Goal: Task Accomplishment & Management: Manage account settings

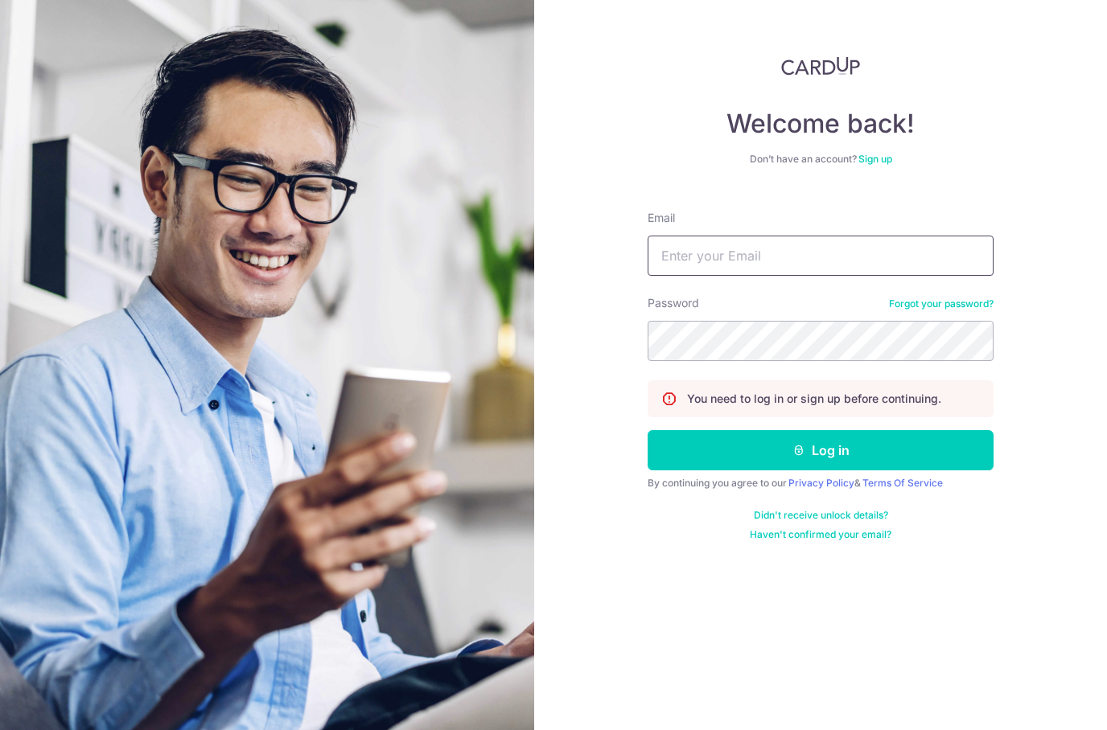
click at [887, 248] on input "Email" at bounding box center [821, 256] width 346 height 40
type input "Yingjie@gmail.com"
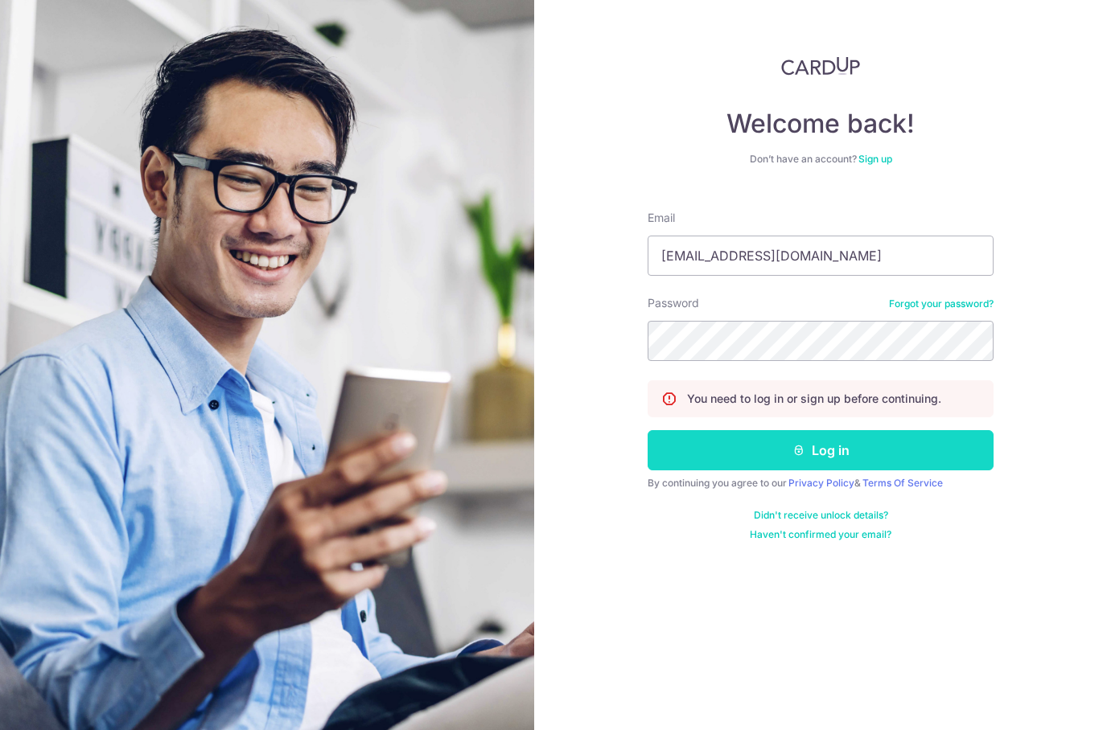
click at [935, 444] on button "Log in" at bounding box center [821, 450] width 346 height 40
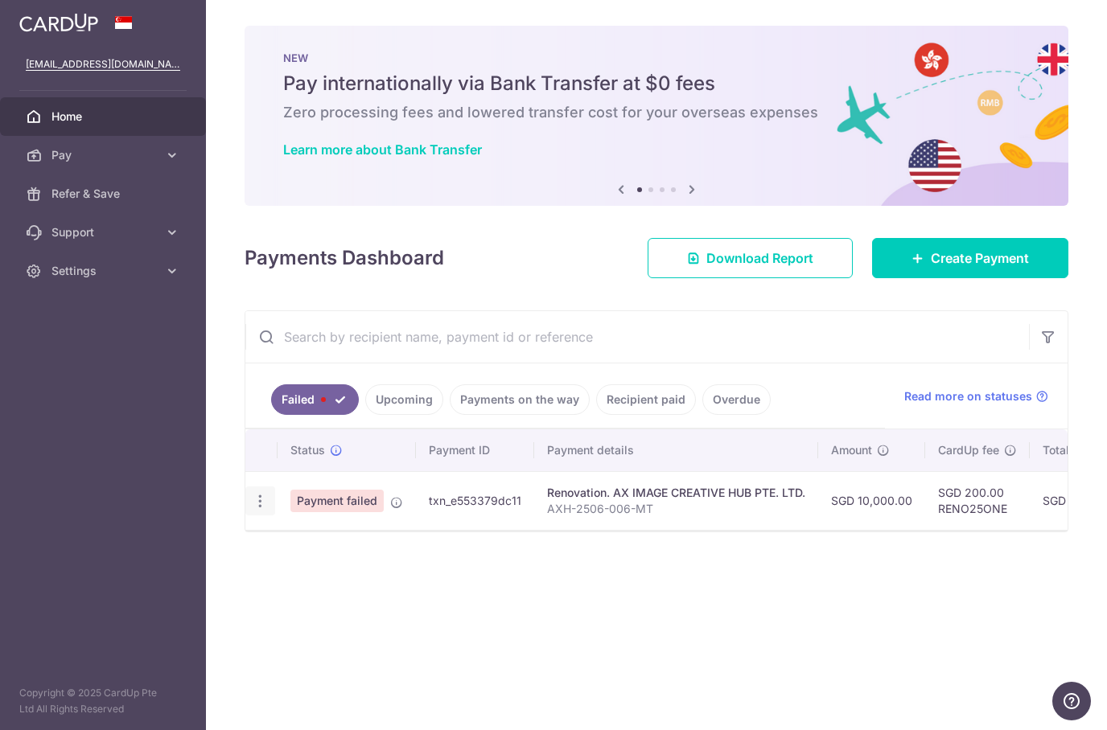
click at [256, 503] on icon "button" at bounding box center [260, 501] width 17 height 17
click at [294, 551] on span "Update payment" at bounding box center [345, 545] width 109 height 19
radio input "true"
type input "10,000.00"
type input "AXH-2506-006-MT"
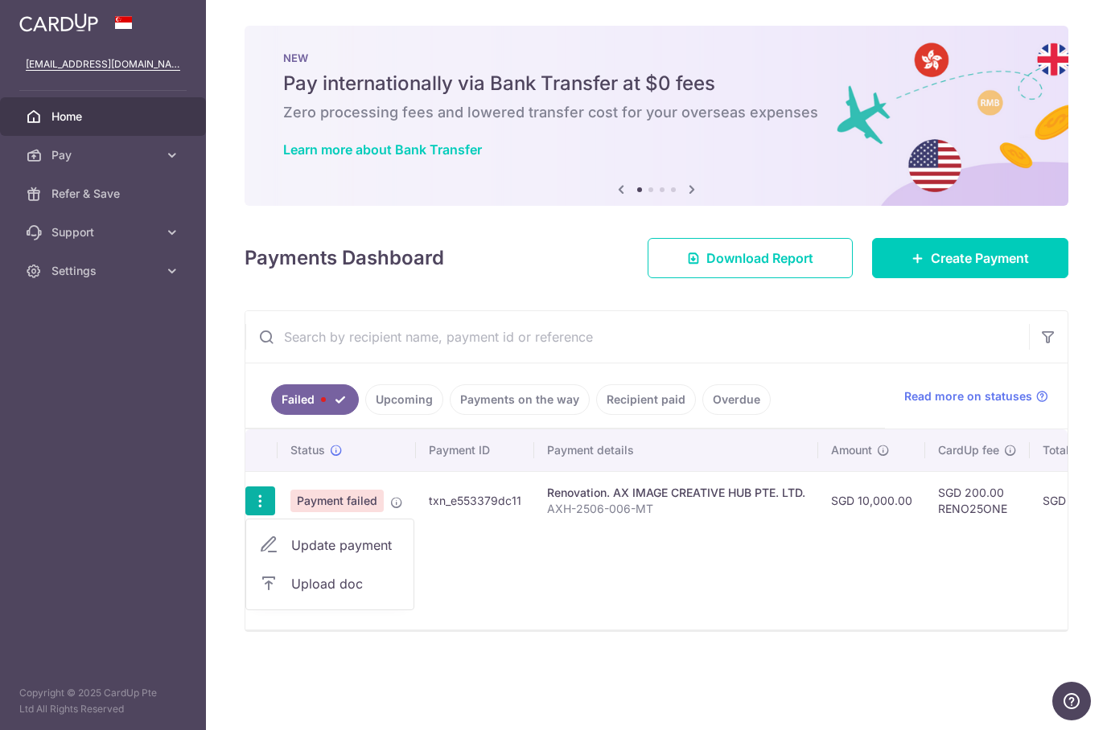
type input "4th Payment"
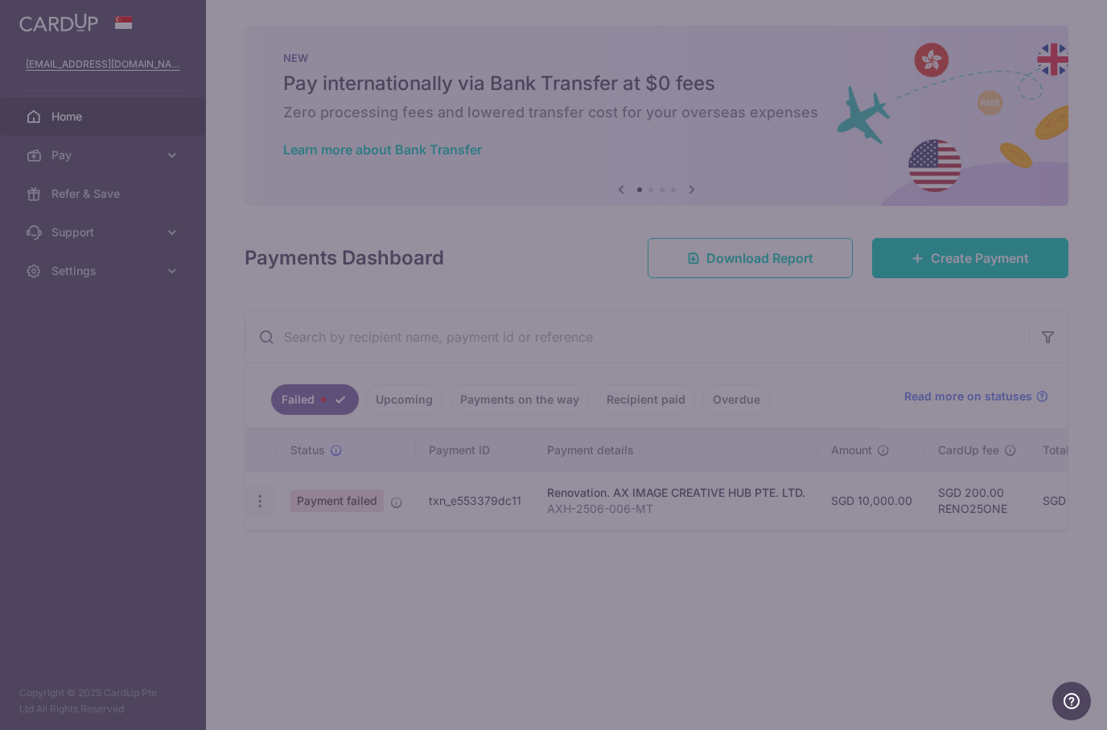
type input "RENO25ONE"
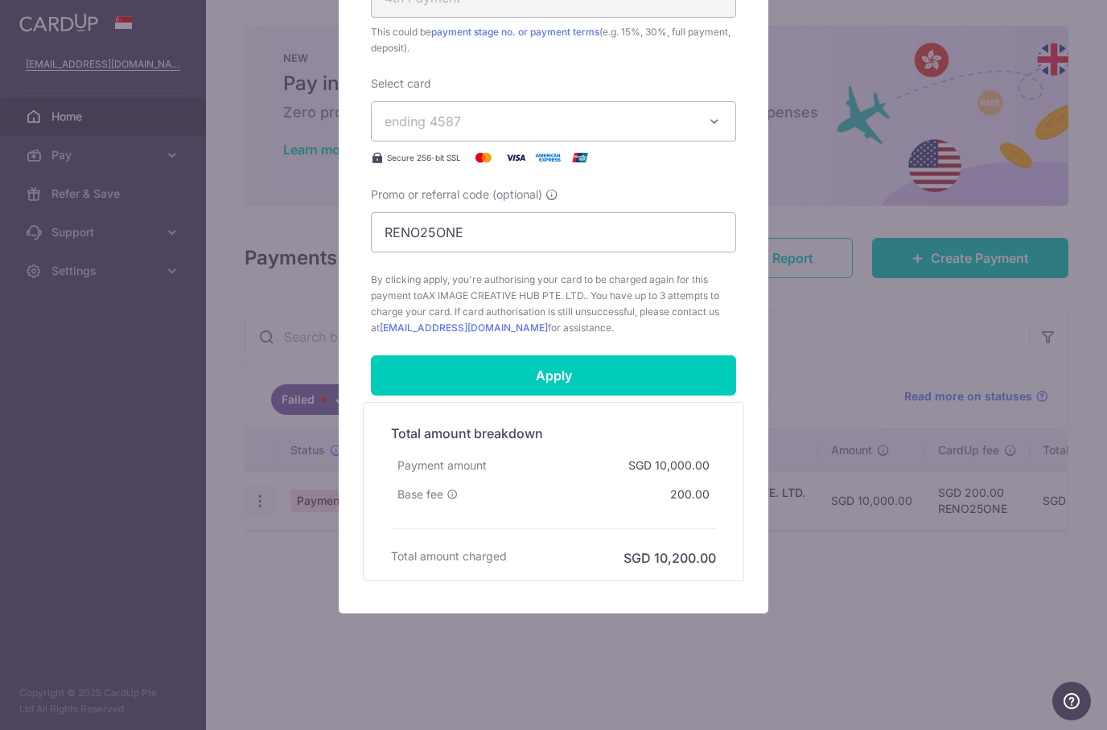
scroll to position [696, 0]
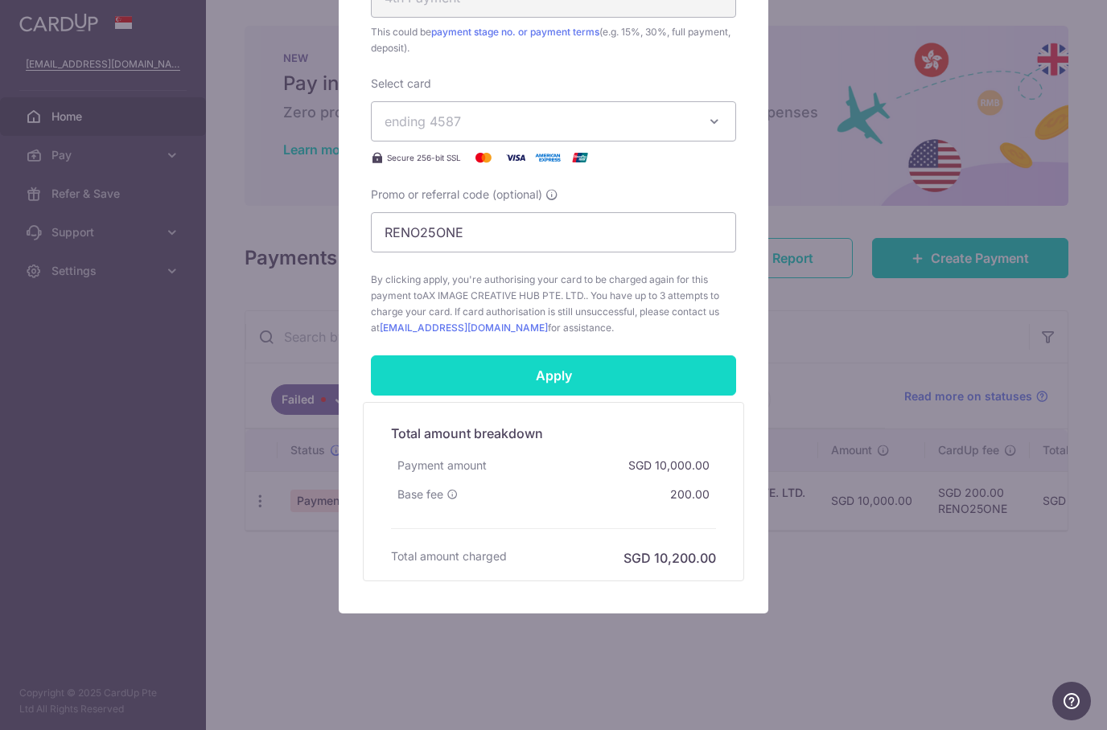
click at [684, 368] on input "Apply" at bounding box center [553, 376] width 365 height 40
